Goal: Register for event/course

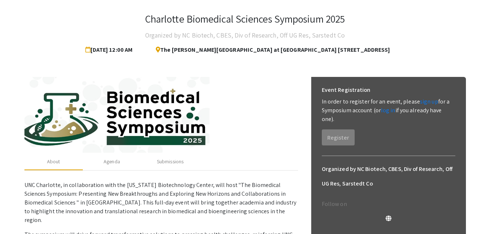
scroll to position [47, 0]
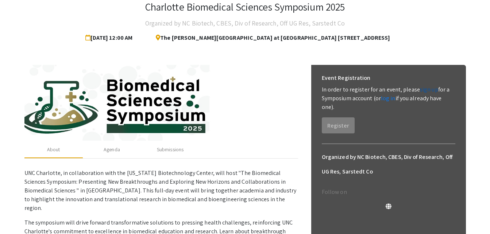
click at [426, 88] on link "sign up" at bounding box center [429, 90] width 18 height 8
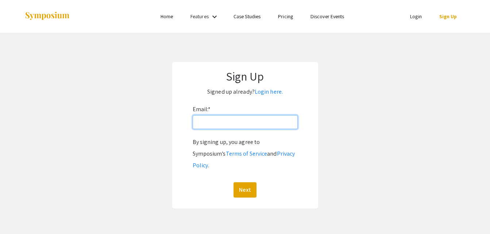
click at [237, 122] on input "Email: *" at bounding box center [245, 122] width 105 height 14
type input "[PERSON_NAME][EMAIL_ADDRESS][DOMAIN_NAME]"
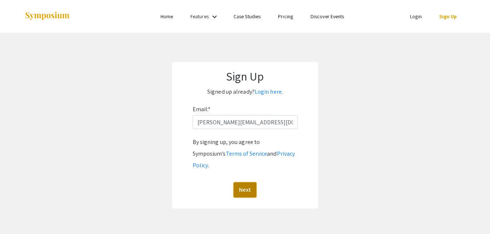
click at [246, 182] on button "Next" at bounding box center [245, 189] width 23 height 15
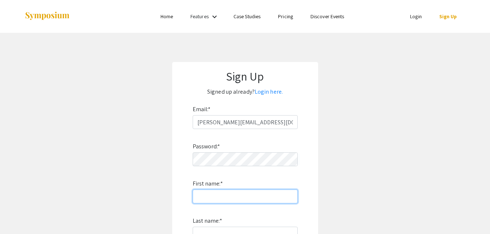
click at [227, 198] on input "First name: *" at bounding box center [245, 197] width 105 height 14
type input "[PERSON_NAME]"
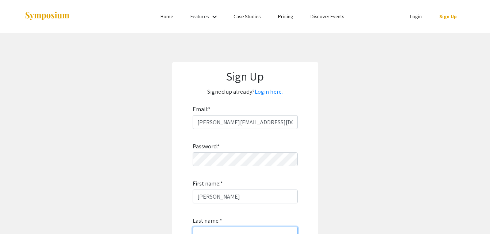
type input "[PERSON_NAME]"
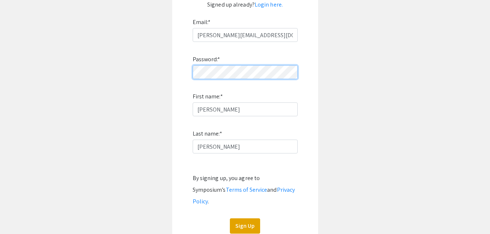
scroll to position [88, 0]
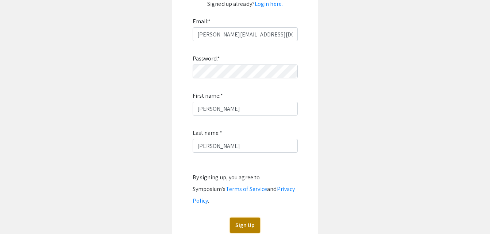
click at [244, 218] on button "Sign Up" at bounding box center [245, 225] width 30 height 15
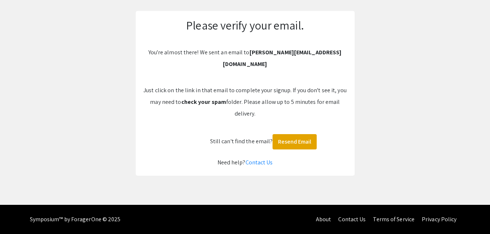
scroll to position [39, 0]
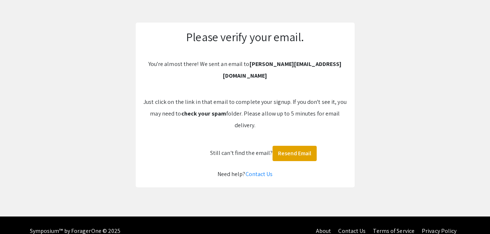
click at [107, 54] on app-signup "Please verify your email. You're almost there! We sent an email to jones.adamj1…" at bounding box center [245, 105] width 490 height 165
click at [284, 146] on button "Resend Email" at bounding box center [295, 153] width 44 height 15
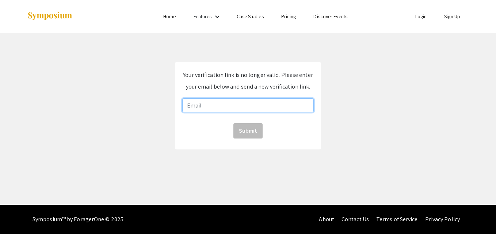
click at [246, 104] on input "email" at bounding box center [247, 106] width 131 height 14
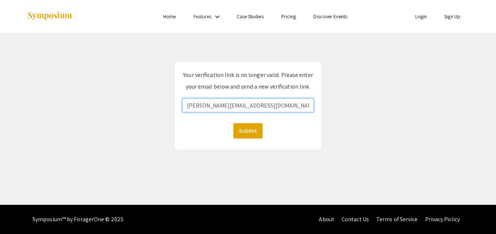
type input "jonesa48@udayton.edu"
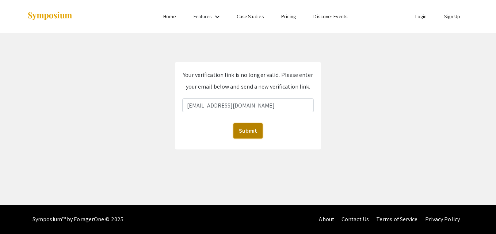
click at [241, 132] on button "Submit" at bounding box center [247, 130] width 29 height 15
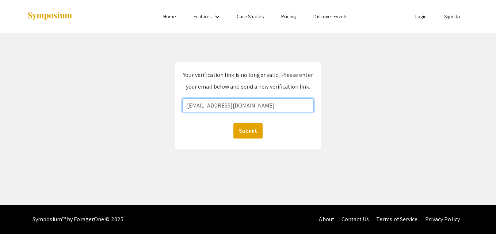
click at [234, 99] on input "jonesa48@udayton.edu" at bounding box center [247, 106] width 131 height 14
click at [207, 105] on input "jonesa48@udayton.edu" at bounding box center [247, 106] width 131 height 14
drag, startPoint x: 200, startPoint y: 106, endPoint x: 293, endPoint y: 100, distance: 93.6
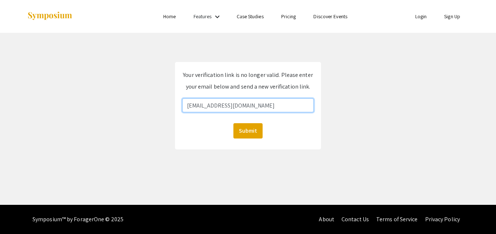
click at [293, 100] on input "jonesa4@udayton.edu" at bounding box center [247, 106] width 131 height 14
type input "[PERSON_NAME][EMAIL_ADDRESS][DOMAIN_NAME]"
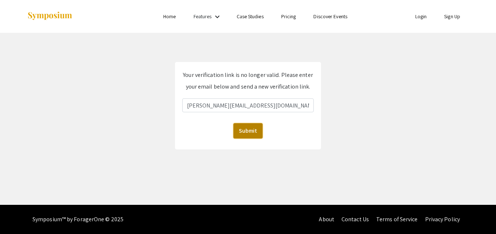
click at [246, 133] on button "Submit" at bounding box center [247, 130] width 29 height 15
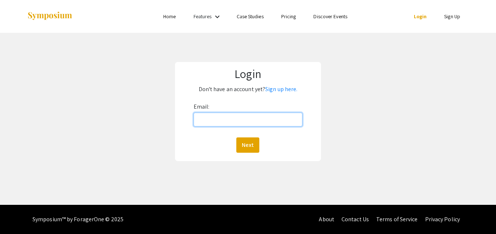
click at [236, 126] on input "Email:" at bounding box center [247, 120] width 109 height 14
type input "[PERSON_NAME][EMAIL_ADDRESS][DOMAIN_NAME]"
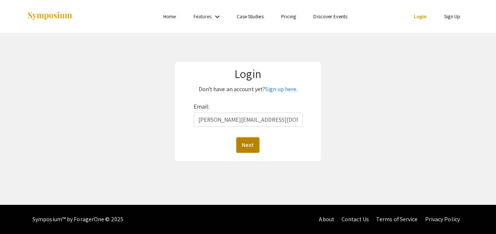
click at [238, 146] on button "Next" at bounding box center [247, 145] width 23 height 15
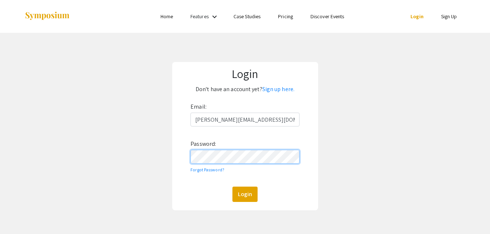
click at [232, 187] on button "Login" at bounding box center [244, 194] width 25 height 15
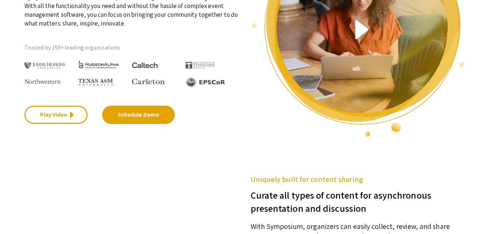
scroll to position [65, 0]
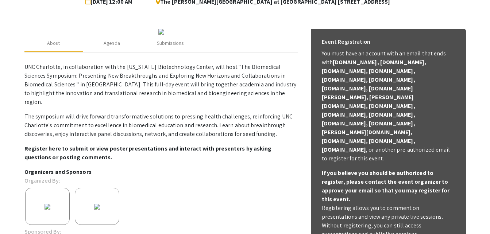
scroll to position [77, 0]
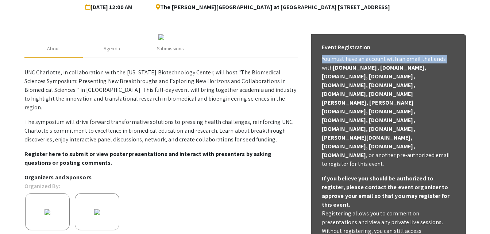
drag, startPoint x: 476, startPoint y: 62, endPoint x: 478, endPoint y: 49, distance: 13.2
click at [478, 49] on app-registration-page-preview "Charlotte Biomedical Sciences Symposium 2025 Organized by NC Biotech, CBES, Div…" at bounding box center [245, 163] width 490 height 416
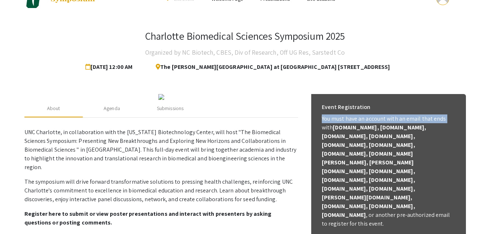
scroll to position [0, 0]
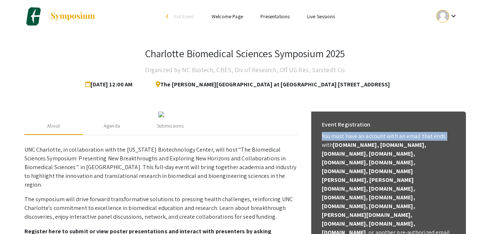
click at [458, 18] on mat-icon "keyboard_arrow_down" at bounding box center [453, 16] width 9 height 9
click at [443, 72] on button "Sign out" at bounding box center [451, 71] width 45 height 18
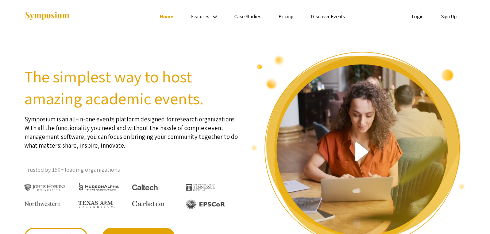
click at [447, 15] on link "Sign Up" at bounding box center [449, 16] width 16 height 7
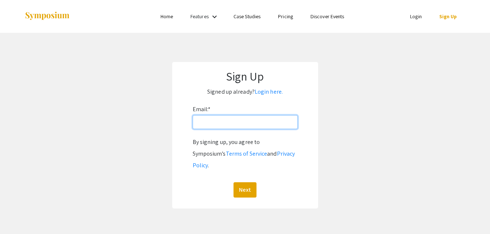
click at [239, 122] on input "Email: *" at bounding box center [245, 122] width 105 height 14
click at [232, 122] on input "jones.adamj1@gmail.com" at bounding box center [245, 122] width 105 height 14
click at [231, 125] on input "jones.adamj1@gmail.com" at bounding box center [245, 122] width 105 height 14
type input "[EMAIL_ADDRESS][DOMAIN_NAME]"
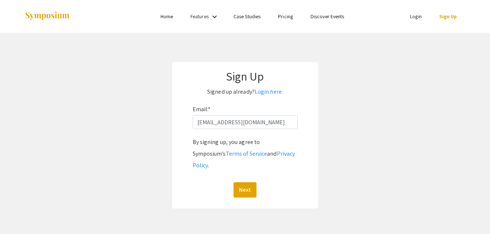
click at [322, 119] on app-signup "Sign Up Signed up already? Login here. Email: * ajjones@wakehealth.edu By signi…" at bounding box center [245, 135] width 490 height 147
click at [242, 182] on button "Next" at bounding box center [245, 189] width 23 height 15
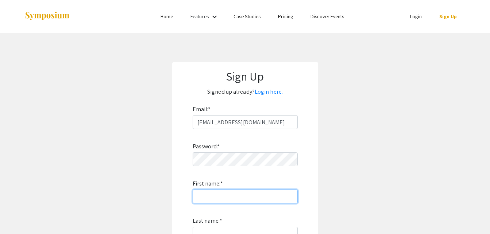
click at [226, 193] on input "First name: *" at bounding box center [245, 197] width 105 height 14
type input "[PERSON_NAME]"
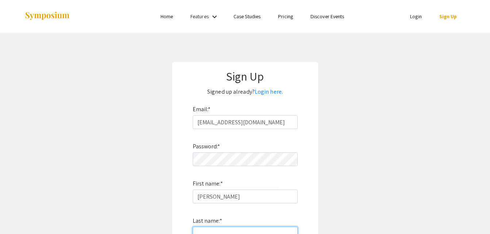
type input "[PERSON_NAME]"
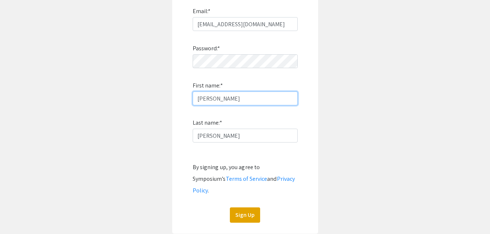
scroll to position [118, 0]
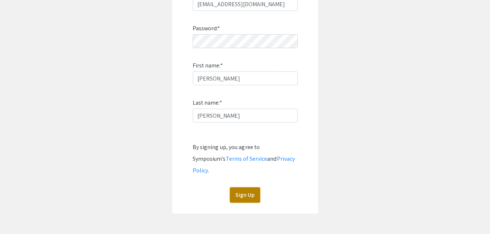
click at [236, 188] on button "Sign Up" at bounding box center [245, 195] width 30 height 15
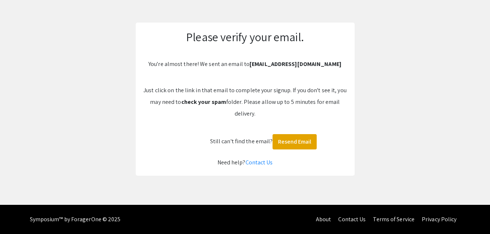
scroll to position [39, 0]
click at [286, 138] on button "Resend Email" at bounding box center [295, 141] width 44 height 15
click at [292, 140] on button "Resend Email" at bounding box center [295, 141] width 44 height 15
click at [286, 142] on button "Resend Email" at bounding box center [295, 141] width 44 height 15
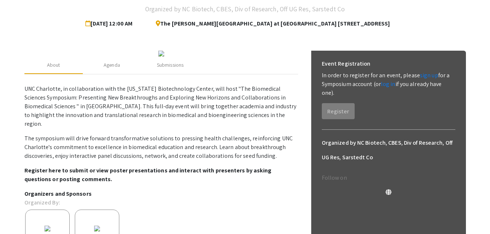
scroll to position [62, 0]
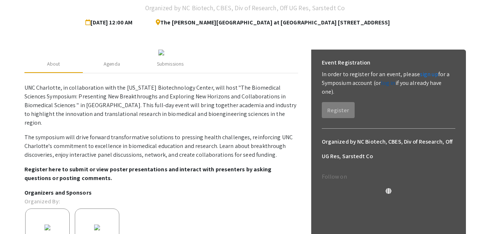
click at [386, 82] on link "log in" at bounding box center [388, 83] width 15 height 8
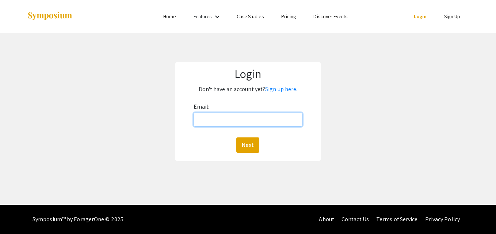
click at [238, 119] on input "Email:" at bounding box center [247, 120] width 109 height 14
type input "[EMAIL_ADDRESS][DOMAIN_NAME]"
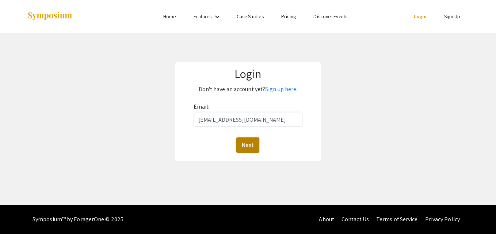
click at [241, 146] on button "Next" at bounding box center [247, 145] width 23 height 15
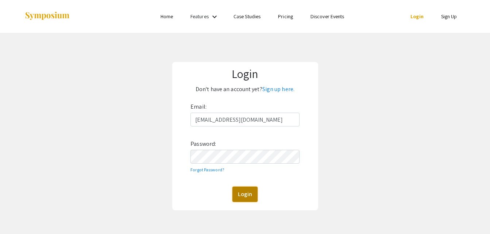
click at [248, 193] on button "Login" at bounding box center [244, 194] width 25 height 15
click at [271, 92] on link "Sign up here." at bounding box center [278, 89] width 32 height 8
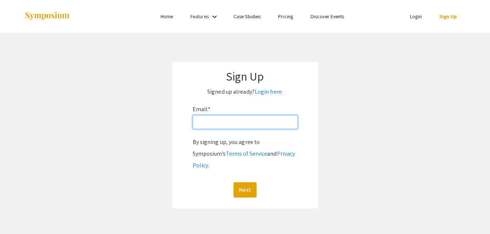
click at [243, 119] on input "Email: *" at bounding box center [245, 122] width 105 height 14
type input "[PERSON_NAME][EMAIL_ADDRESS][PERSON_NAME][DOMAIN_NAME]"
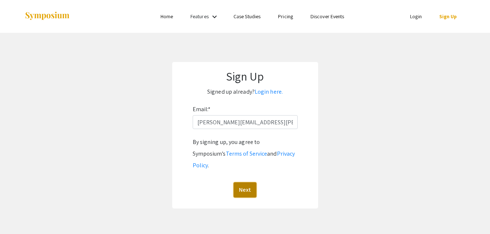
click at [247, 182] on button "Next" at bounding box center [245, 189] width 23 height 15
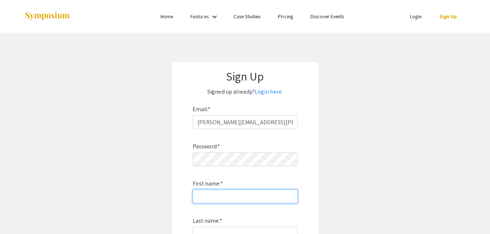
click at [262, 198] on input "First name: *" at bounding box center [245, 197] width 105 height 14
type input "[PERSON_NAME]"
click at [255, 226] on div "Password: * First name: * [PERSON_NAME] Last name: * By signing up, you agree t…" at bounding box center [245, 225] width 105 height 192
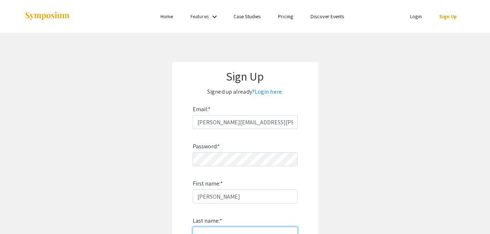
click at [250, 227] on input "Last name: *" at bounding box center [245, 234] width 105 height 14
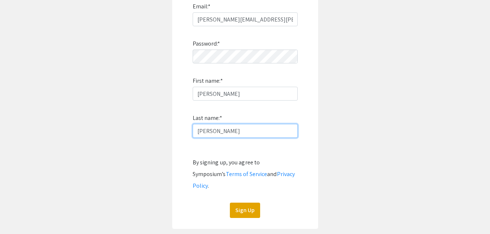
scroll to position [108, 0]
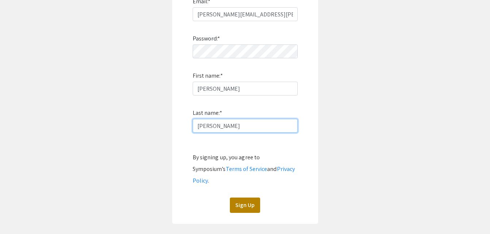
type input "[PERSON_NAME]"
click at [249, 198] on button "Sign Up" at bounding box center [245, 205] width 30 height 15
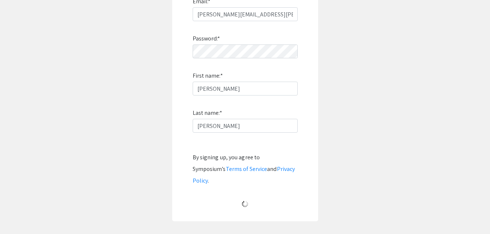
scroll to position [39, 0]
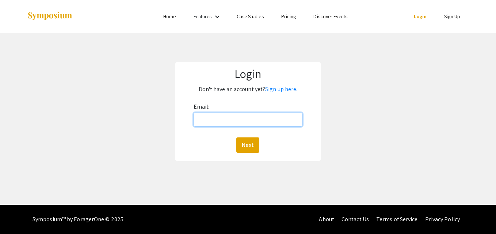
click at [202, 117] on input "Email:" at bounding box center [247, 120] width 109 height 14
click at [224, 123] on input "[EMAIL_ADDRESS][DOMAIN_NAME]" at bounding box center [247, 120] width 109 height 14
type input "[PERSON_NAME][EMAIL_ADDRESS][PERSON_NAME][DOMAIN_NAME]"
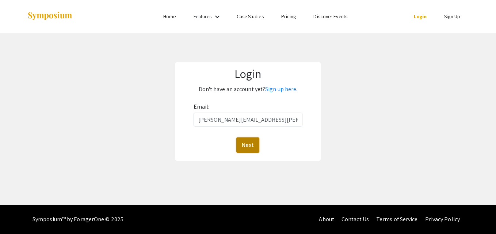
click at [244, 147] on button "Next" at bounding box center [247, 145] width 23 height 15
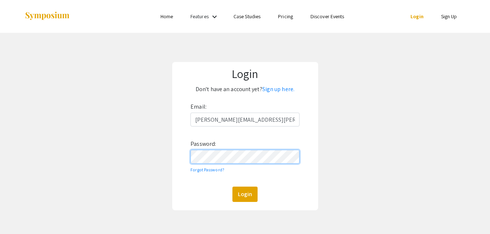
click at [232, 187] on button "Login" at bounding box center [244, 194] width 25 height 15
